Goal: Transaction & Acquisition: Purchase product/service

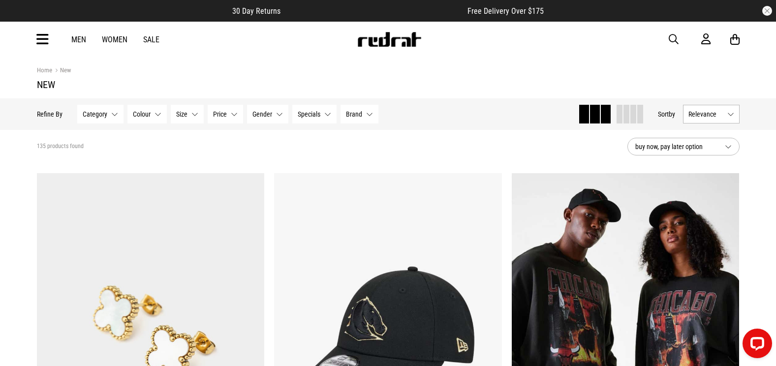
click at [481, 142] on section "135 products found buy now, pay later option" at bounding box center [388, 146] width 718 height 33
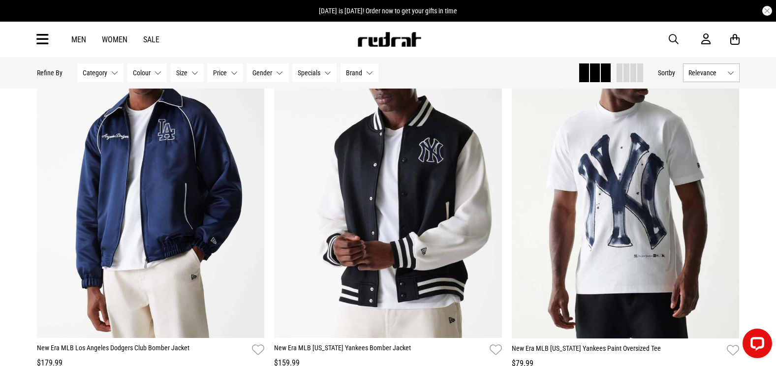
scroll to position [1314, 0]
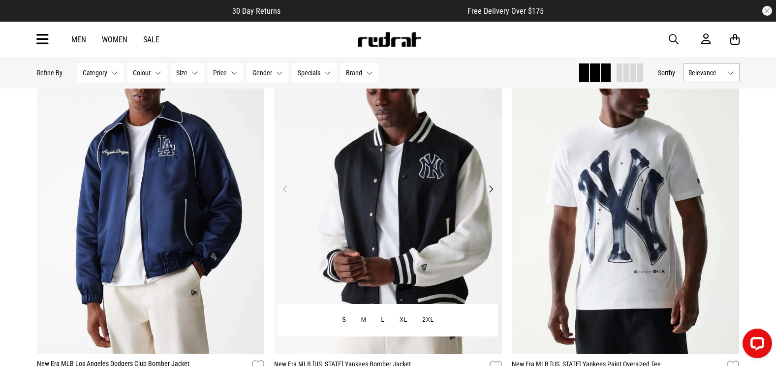
click at [492, 192] on button "Next" at bounding box center [490, 189] width 12 height 12
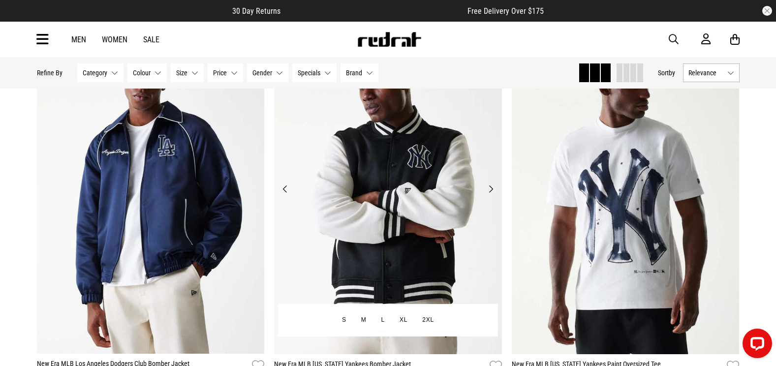
click at [492, 191] on button "Next" at bounding box center [490, 189] width 12 height 12
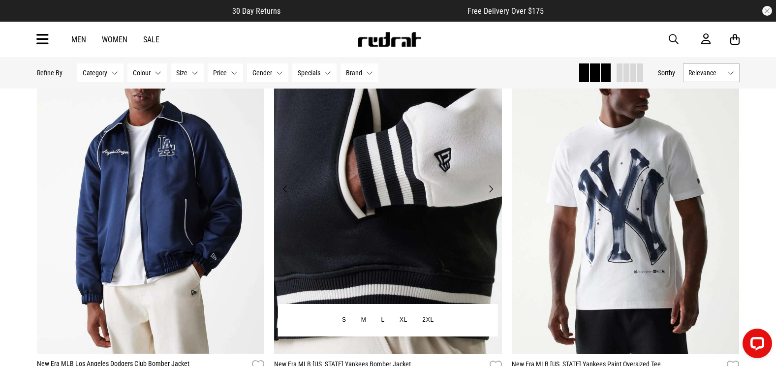
click at [492, 191] on button "Next" at bounding box center [490, 189] width 12 height 12
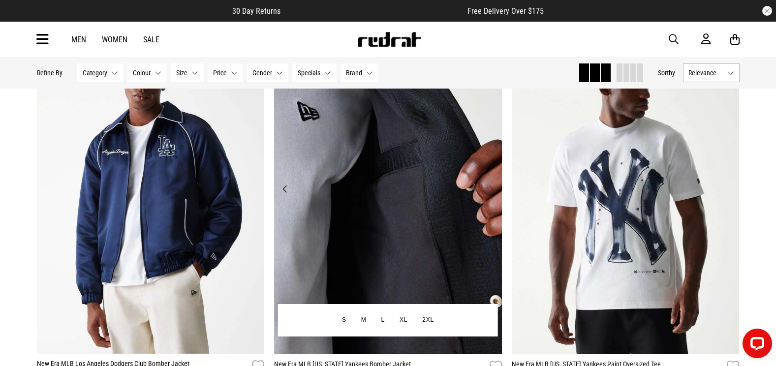
click at [492, 190] on button "Next" at bounding box center [490, 189] width 12 height 12
click at [385, 193] on img at bounding box center [388, 194] width 228 height 319
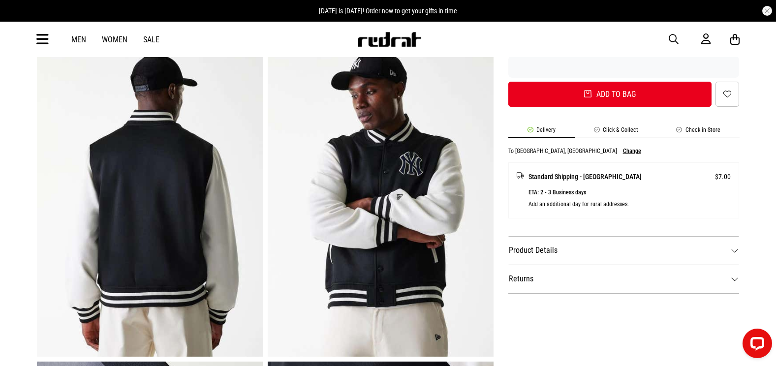
scroll to position [391, 0]
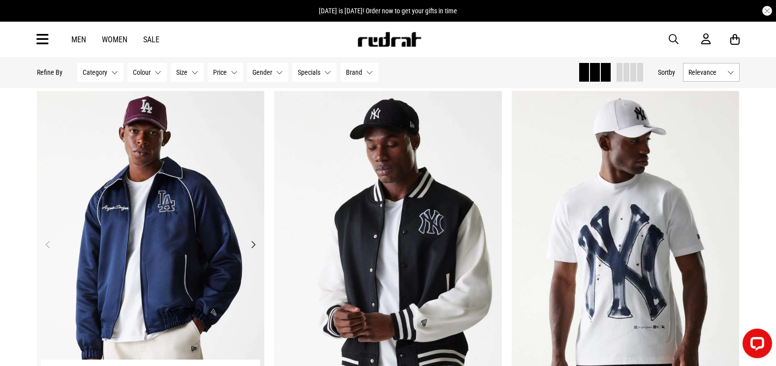
click at [252, 243] on button "Next" at bounding box center [253, 245] width 12 height 12
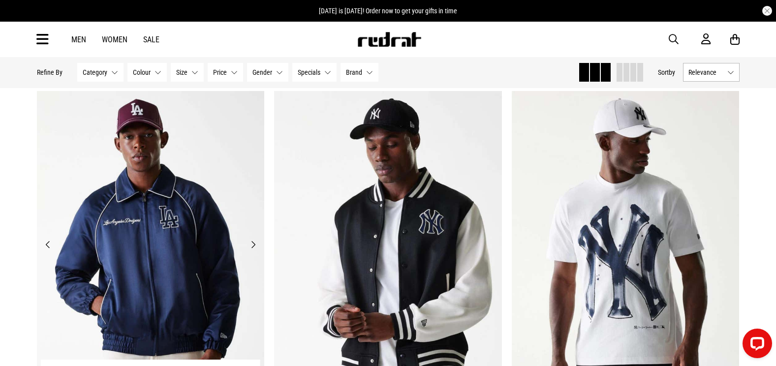
click at [253, 242] on button "Next" at bounding box center [253, 245] width 12 height 12
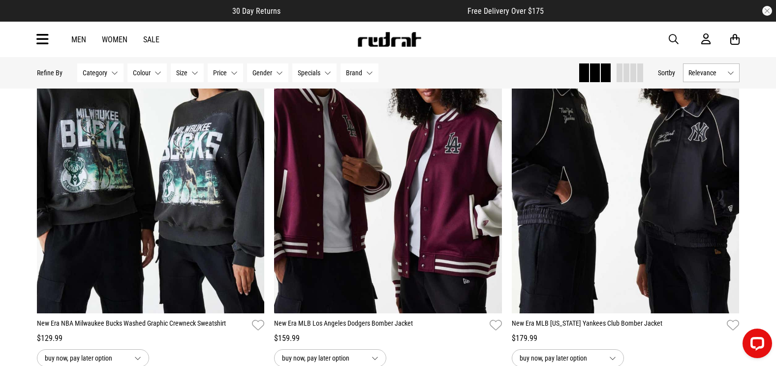
scroll to position [973, 0]
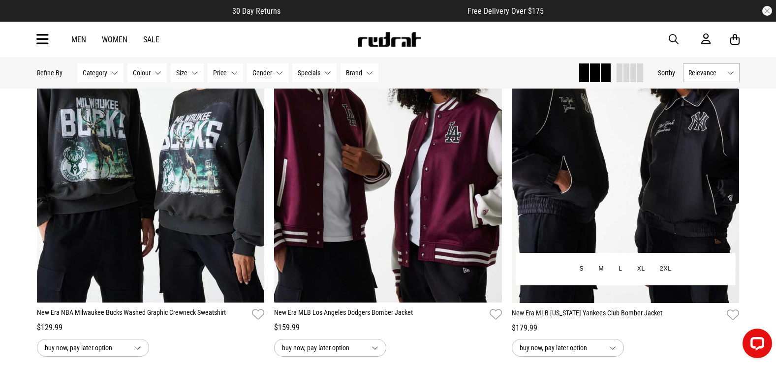
click at [683, 159] on img at bounding box center [626, 143] width 228 height 319
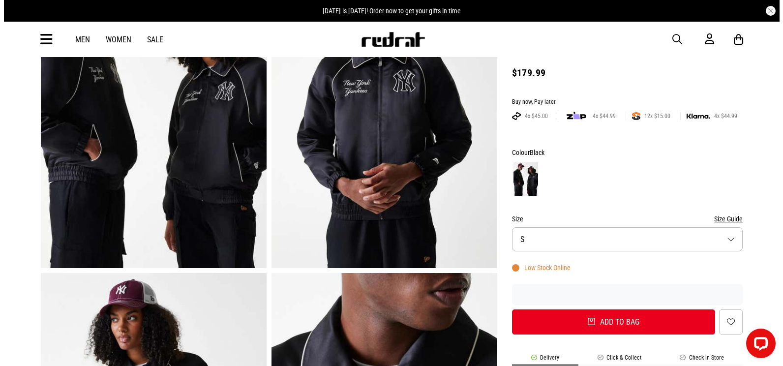
scroll to position [6, 0]
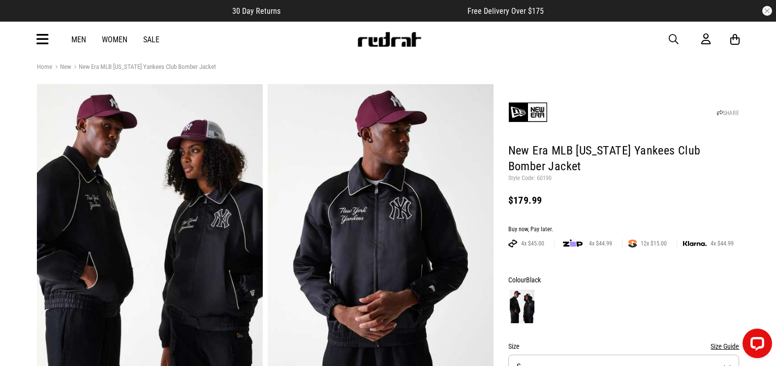
click at [541, 179] on p "Style Code: 60190" at bounding box center [623, 179] width 231 height 8
copy p "60190"
click at [38, 35] on icon at bounding box center [42, 39] width 12 height 16
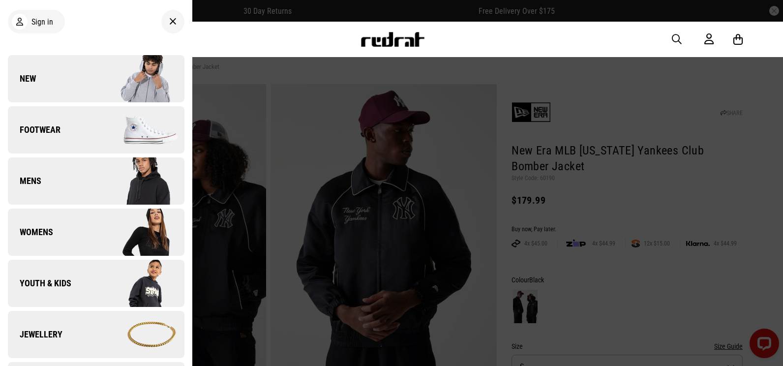
click at [83, 84] on link "New" at bounding box center [96, 78] width 177 height 47
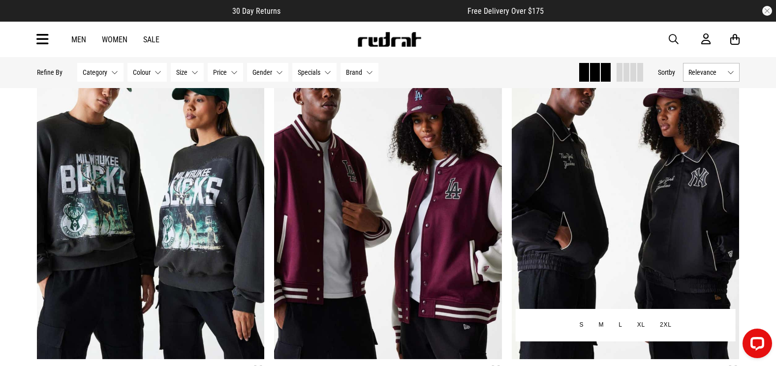
click at [628, 182] on img at bounding box center [626, 199] width 228 height 319
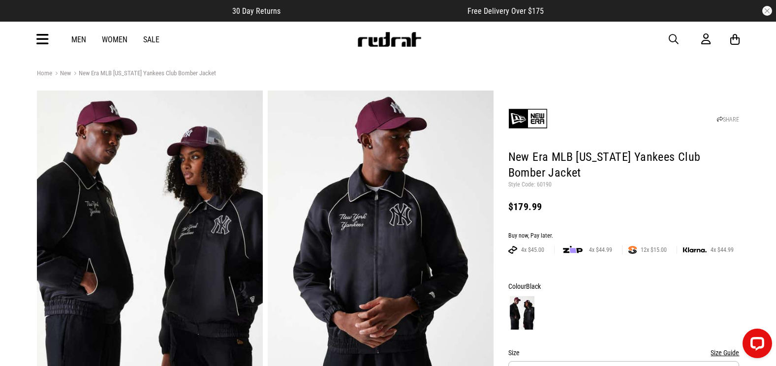
click at [44, 37] on icon at bounding box center [42, 39] width 12 height 16
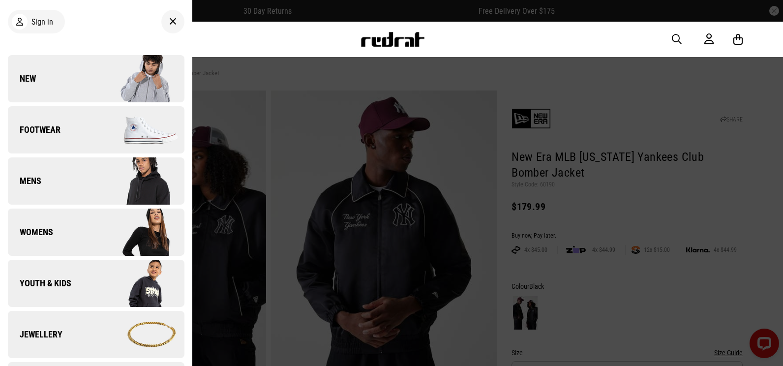
click at [96, 70] on img at bounding box center [140, 78] width 88 height 49
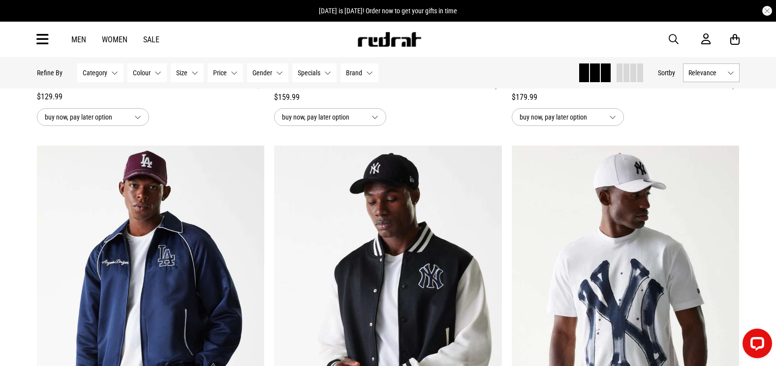
scroll to position [1283, 0]
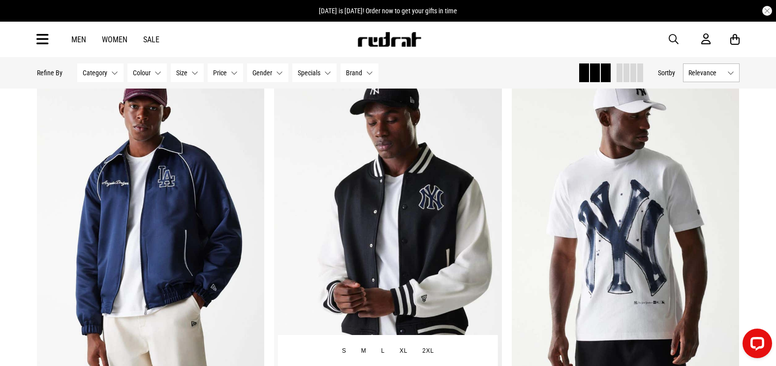
click at [463, 184] on img at bounding box center [388, 225] width 228 height 319
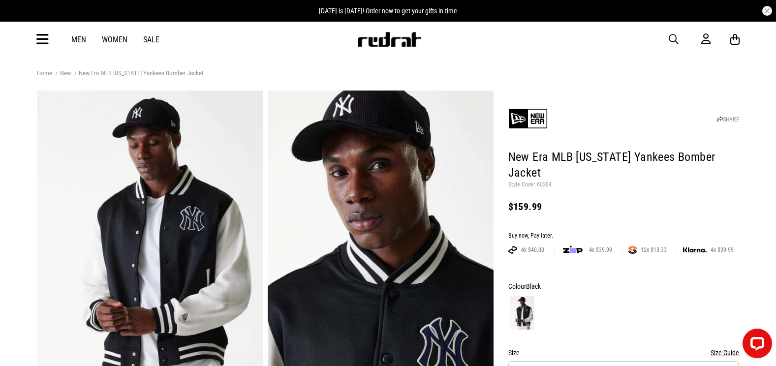
click at [535, 118] on img at bounding box center [527, 118] width 39 height 39
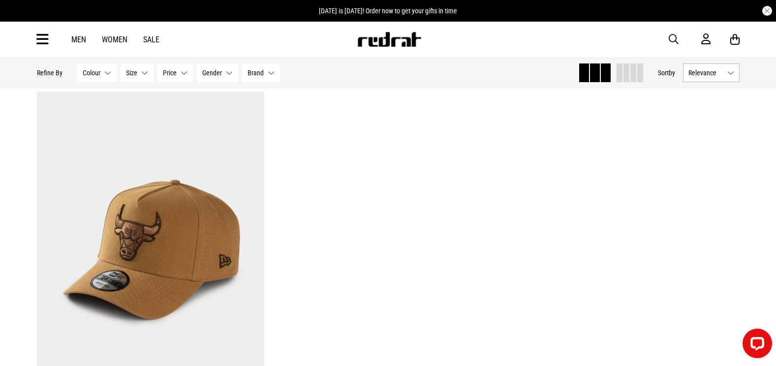
scroll to position [1227, 0]
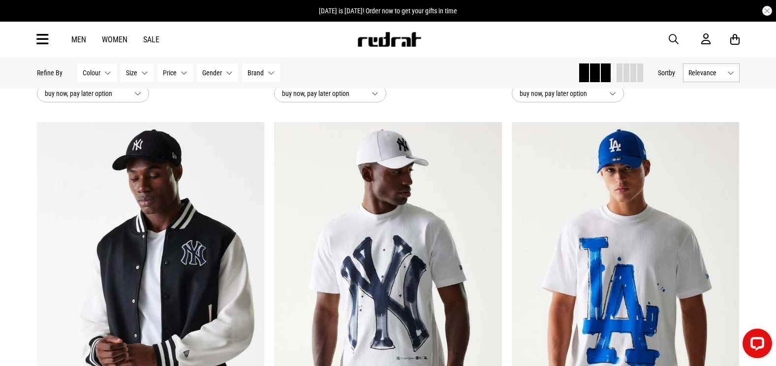
click at [707, 74] on span "Relevance" at bounding box center [705, 73] width 35 height 8
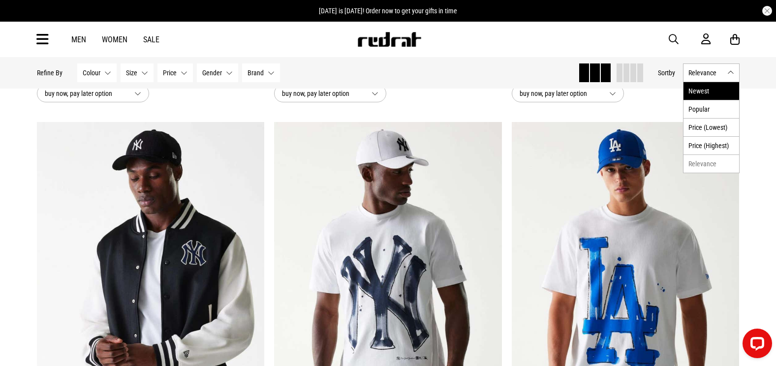
click at [710, 87] on li "Newest" at bounding box center [711, 91] width 56 height 18
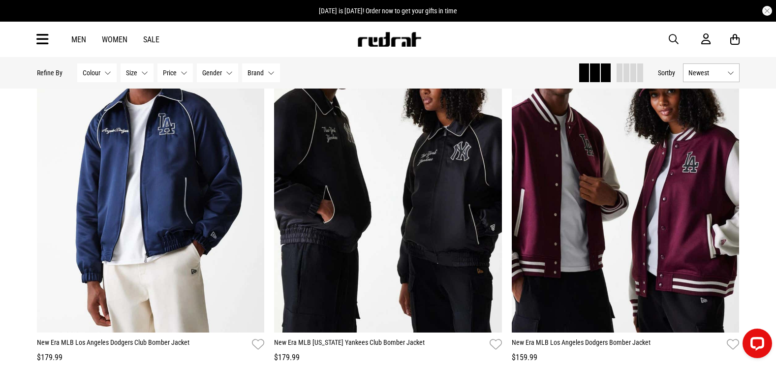
scroll to position [504, 0]
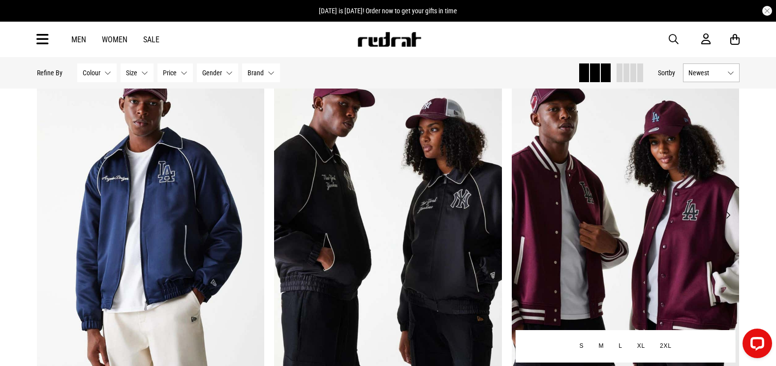
click at [695, 134] on img at bounding box center [626, 220] width 228 height 319
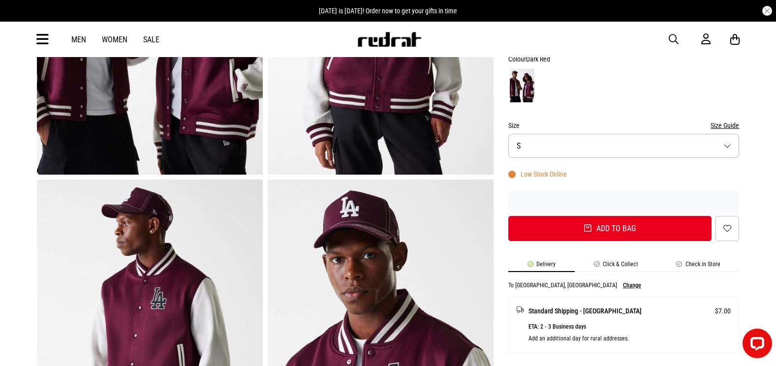
scroll to position [212, 0]
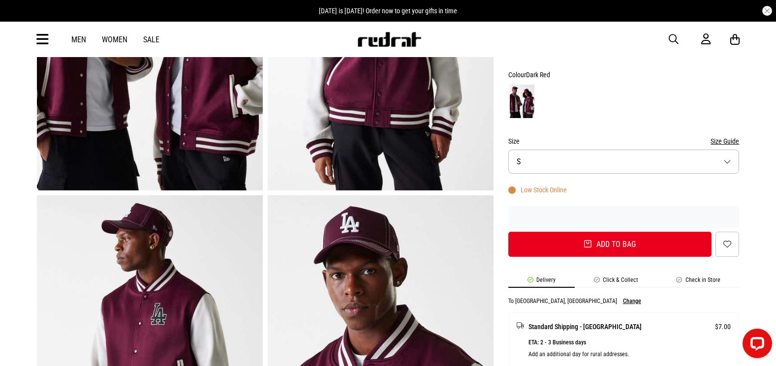
click at [687, 159] on button "Size S" at bounding box center [623, 162] width 231 height 24
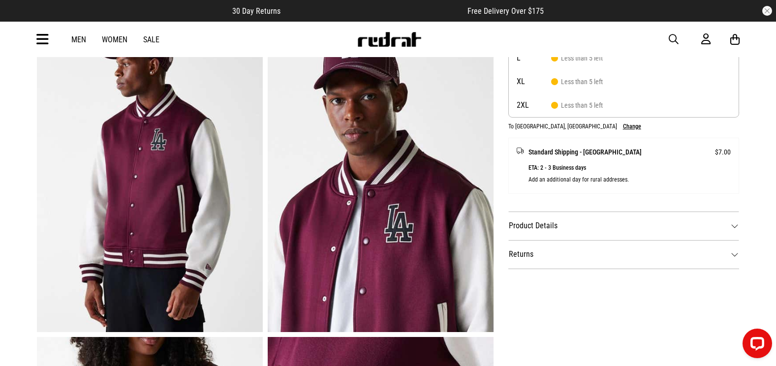
scroll to position [405, 0]
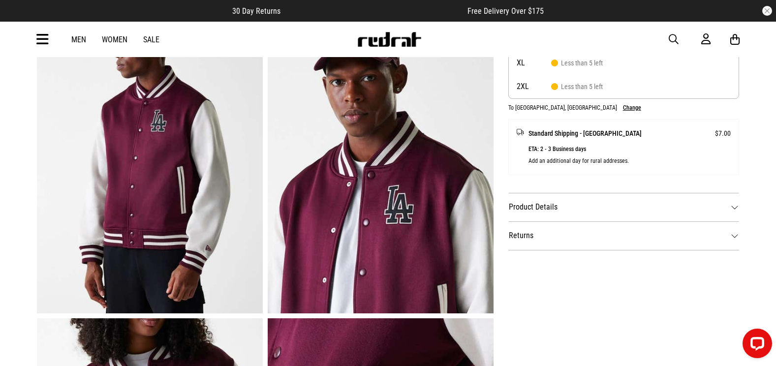
click at [736, 210] on dt "Product Details" at bounding box center [623, 207] width 231 height 29
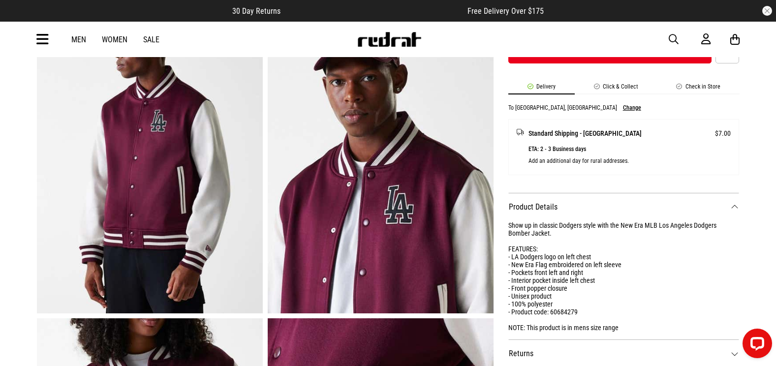
click at [762, 176] on div "Home Brands New Era New Era MLB Los Angeles Dodgers Bomber Jacket SHARE New Era…" at bounding box center [388, 238] width 776 height 1150
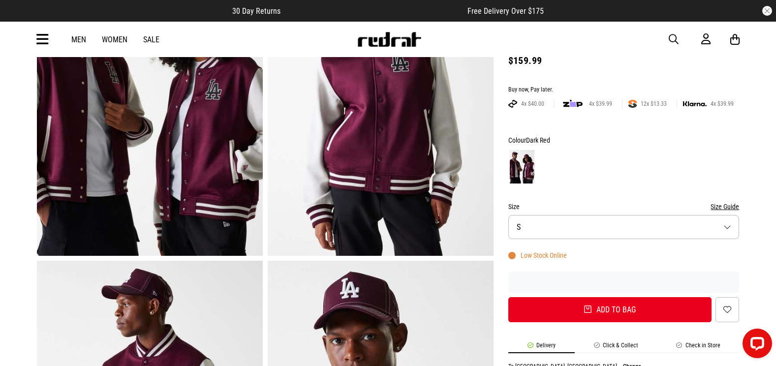
scroll to position [134, 0]
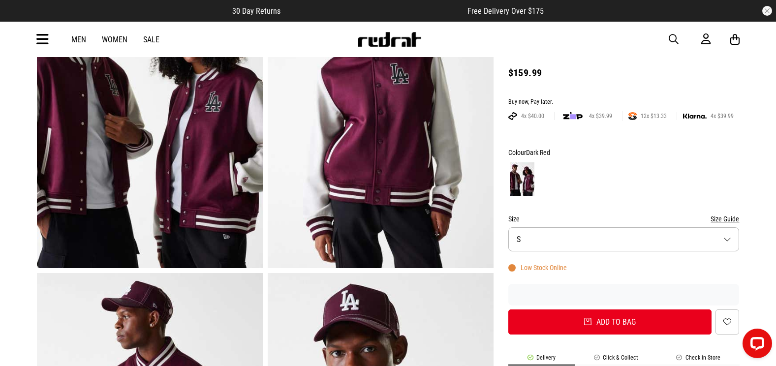
click at [735, 220] on button "Size Guide" at bounding box center [724, 219] width 29 height 12
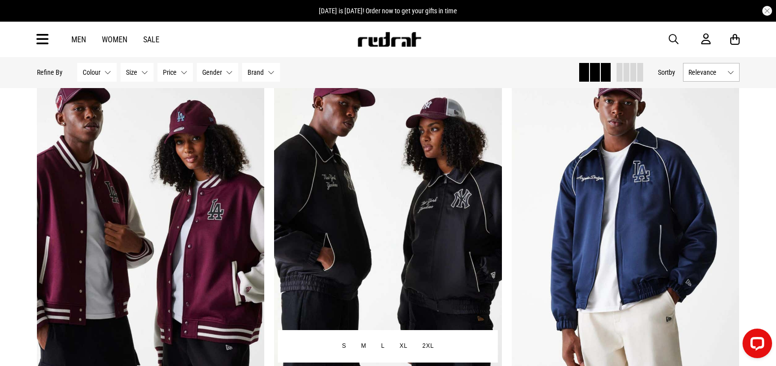
click at [346, 198] on img at bounding box center [388, 220] width 228 height 319
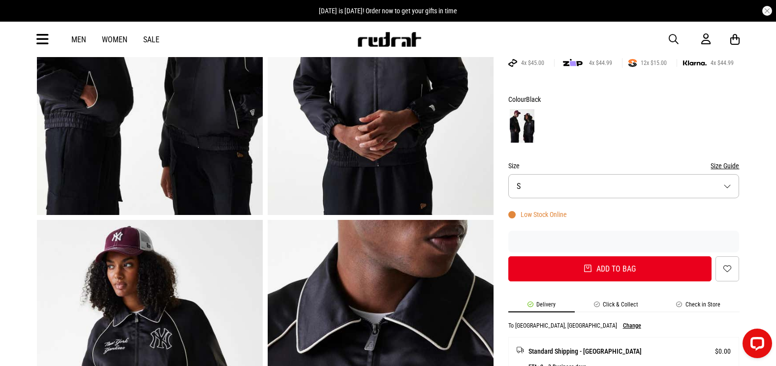
scroll to position [284, 0]
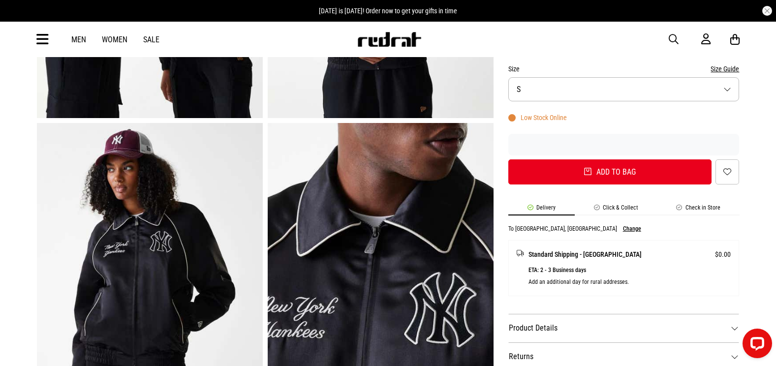
click at [730, 68] on button "Size Guide" at bounding box center [724, 69] width 29 height 12
